Goal: Task Accomplishment & Management: Understand process/instructions

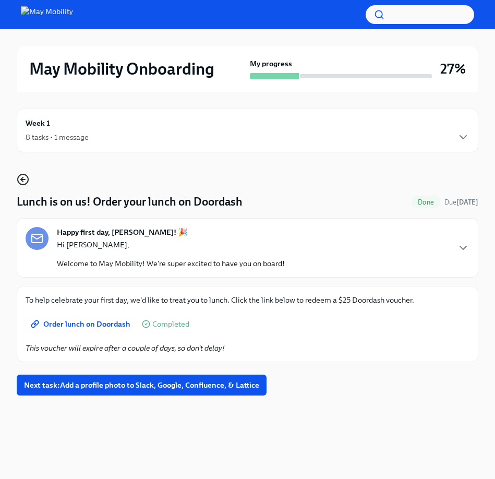
click at [20, 178] on icon "button" at bounding box center [23, 179] width 13 height 13
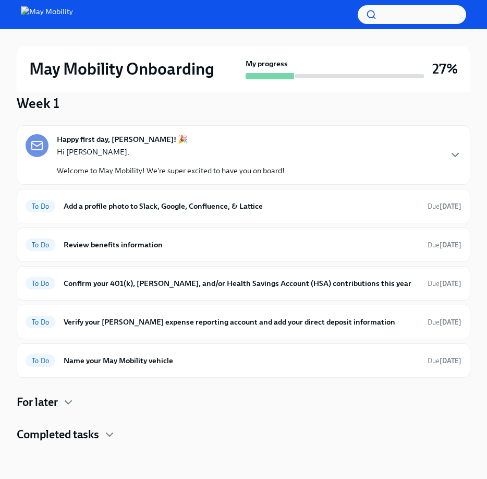
scroll to position [80, 0]
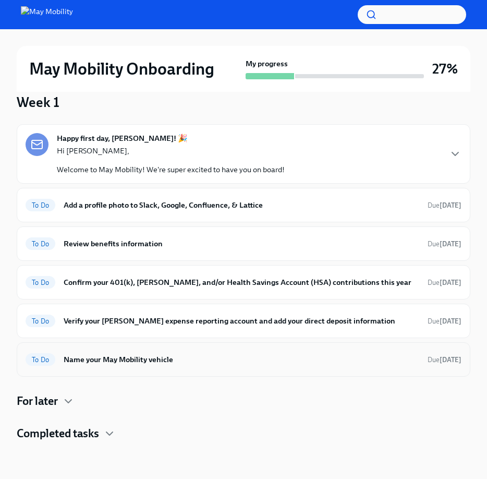
click at [123, 358] on h6 "Name your May Mobility vehicle" at bounding box center [242, 359] width 356 height 11
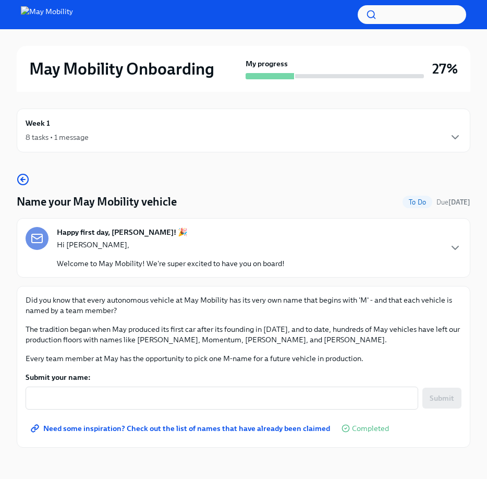
click at [218, 431] on span "Need some inspiration? Check out the list of names that have already been claim…" at bounding box center [181, 428] width 297 height 10
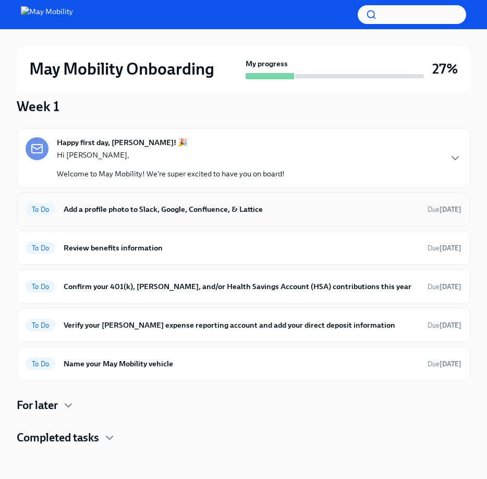
scroll to position [80, 0]
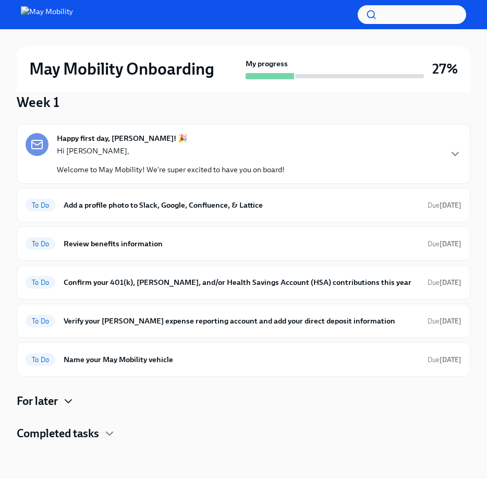
click at [70, 403] on icon "button" at bounding box center [68, 401] width 6 height 3
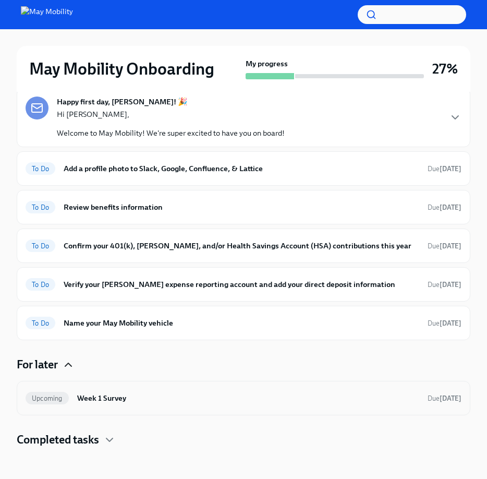
scroll to position [123, 0]
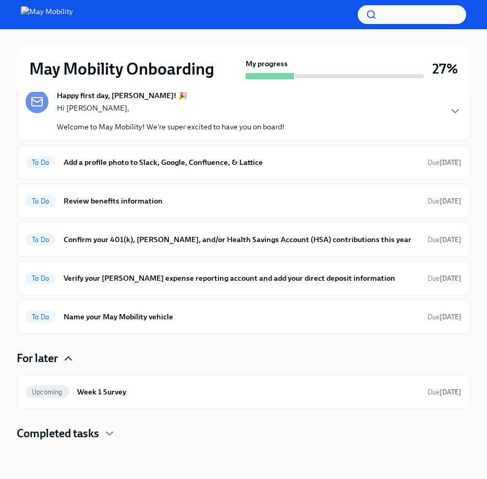
click at [86, 428] on h4 "Completed tasks" at bounding box center [58, 434] width 82 height 16
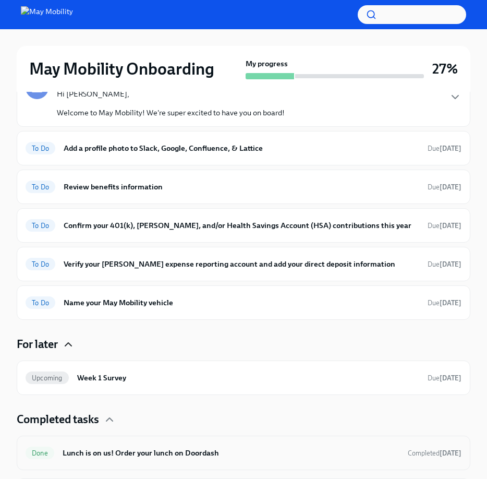
click at [121, 452] on h6 "Lunch is on us! Order your lunch on Doordash" at bounding box center [231, 452] width 337 height 11
